Goal: Register for event/course

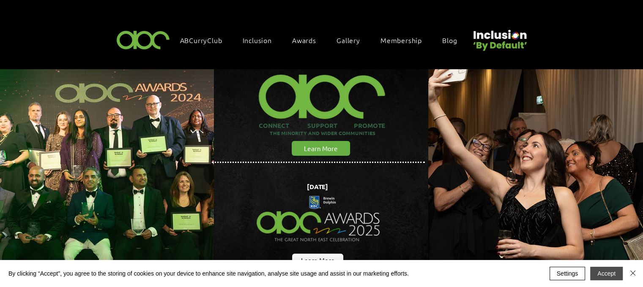
click at [607, 270] on button "Accept" at bounding box center [606, 274] width 33 height 14
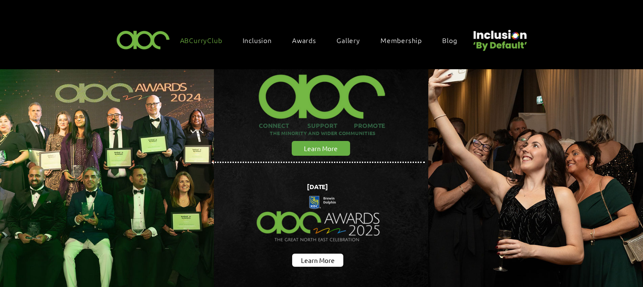
click at [205, 39] on span "ABCurryClub" at bounding box center [201, 40] width 42 height 9
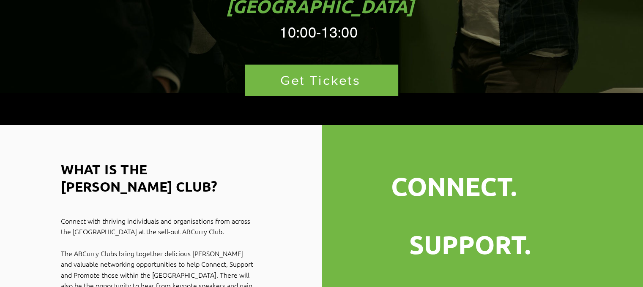
scroll to position [211, 0]
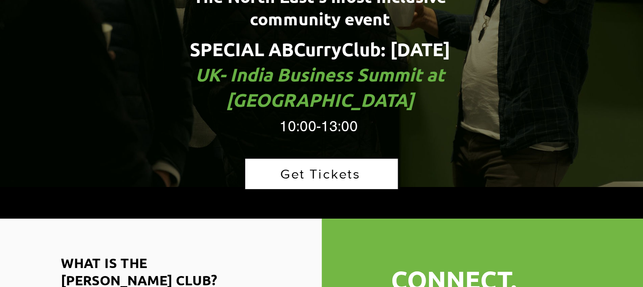
click at [312, 167] on span "Get Tickets" at bounding box center [320, 174] width 80 height 15
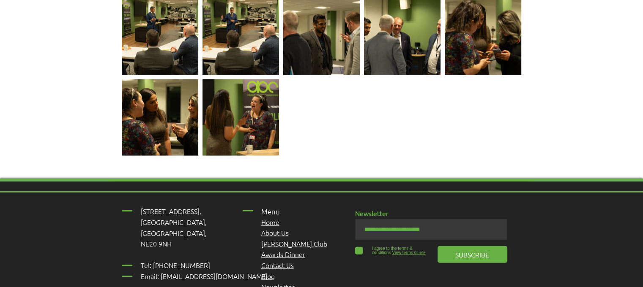
scroll to position [1956, 0]
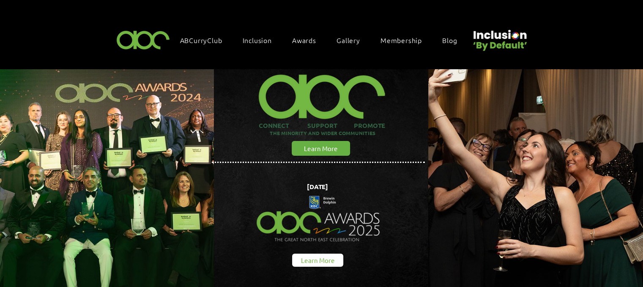
click at [336, 255] on link "Learn More" at bounding box center [317, 260] width 51 height 13
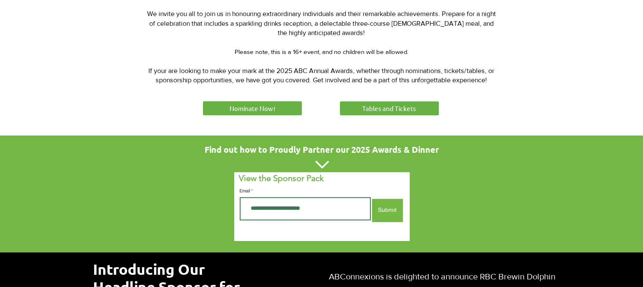
scroll to position [423, 0]
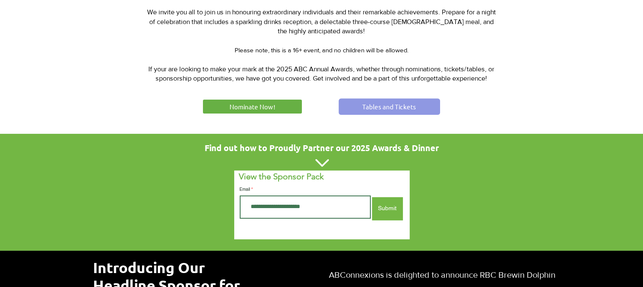
click at [383, 104] on span "Tables and Tickets" at bounding box center [389, 106] width 54 height 9
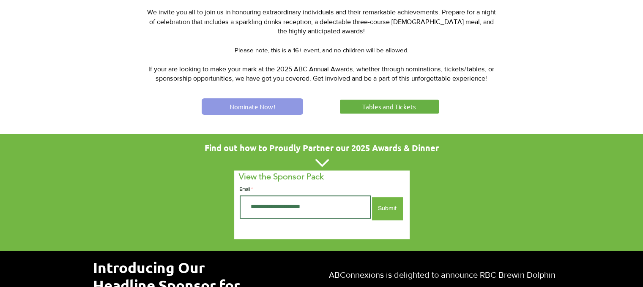
click at [265, 98] on link "Nominate Now!" at bounding box center [252, 106] width 101 height 16
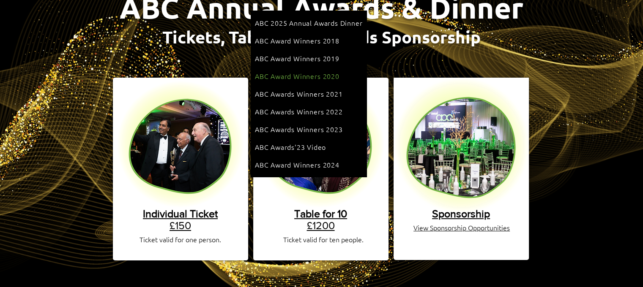
scroll to position [127, 0]
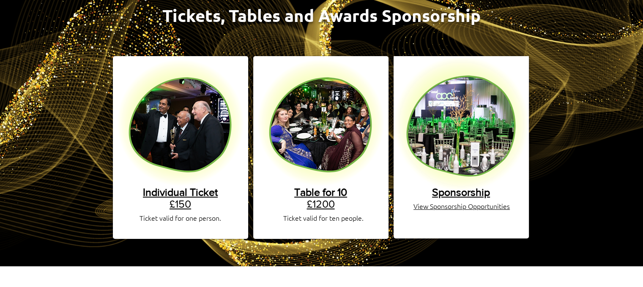
click at [467, 202] on span "View Sponsorship Opportunities" at bounding box center [461, 206] width 96 height 9
click at [317, 186] on span "Table for 10" at bounding box center [320, 192] width 53 height 12
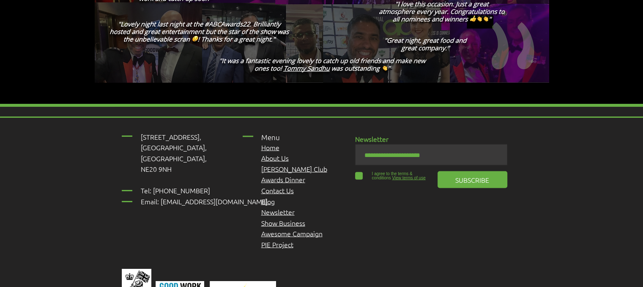
scroll to position [1638, 0]
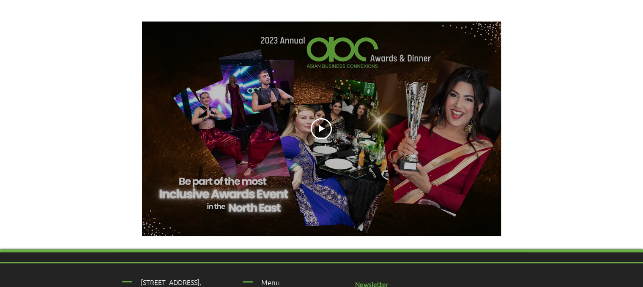
scroll to position [970, 0]
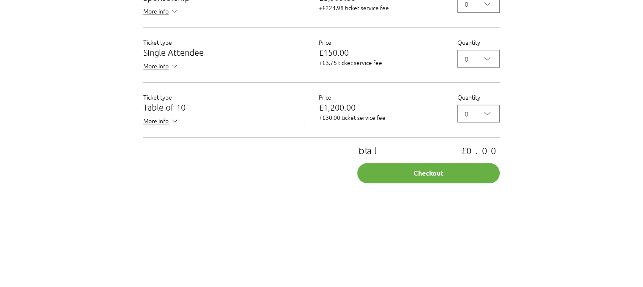
scroll to position [845, 0]
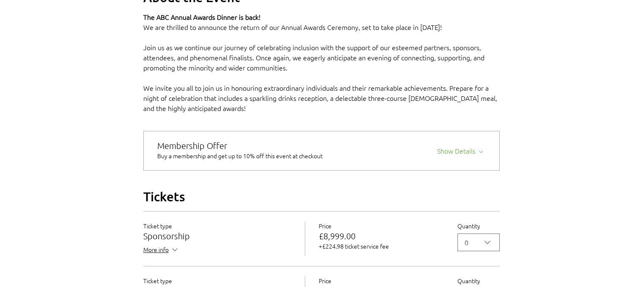
scroll to position [719, 0]
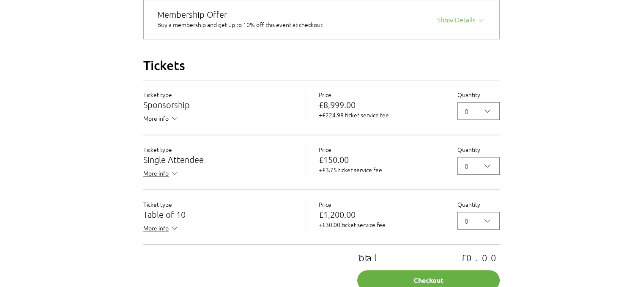
click at [151, 125] on span "More info" at bounding box center [161, 119] width 36 height 11
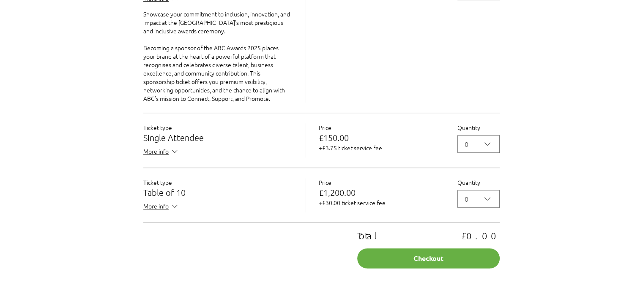
scroll to position [845, 0]
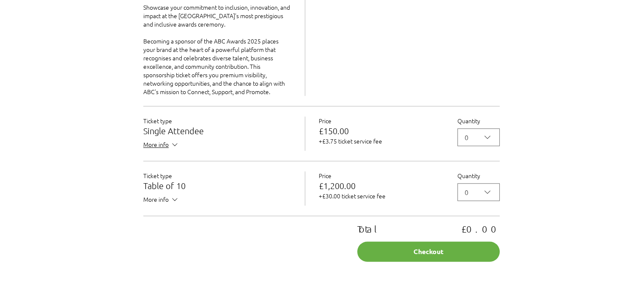
click at [159, 206] on span "More info" at bounding box center [161, 200] width 36 height 11
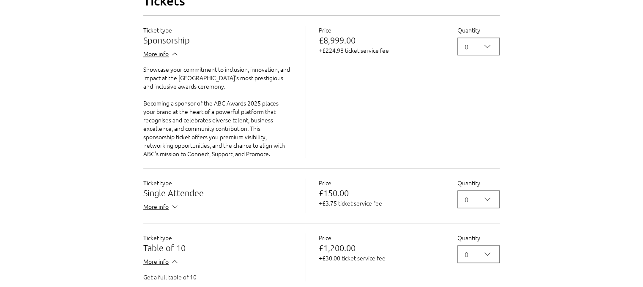
scroll to position [803, 0]
